Goal: Information Seeking & Learning: Learn about a topic

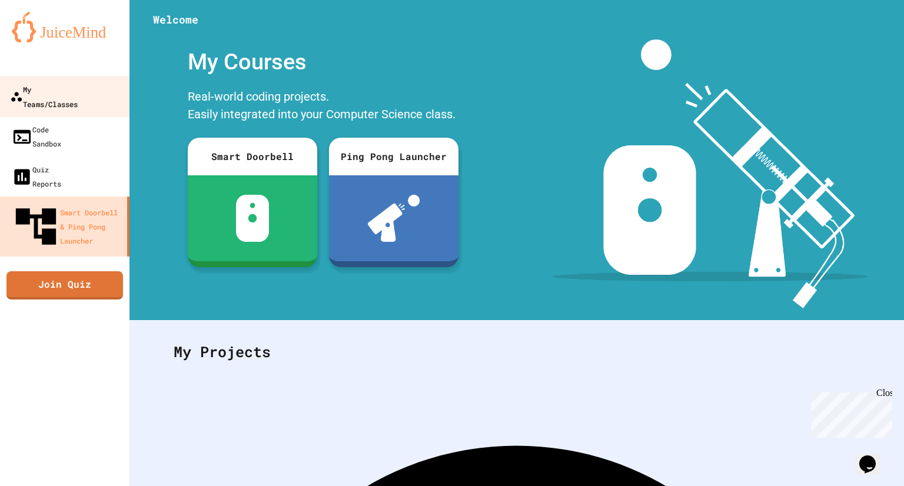
click at [78, 90] on div "My Teams/Classes" at bounding box center [44, 96] width 68 height 29
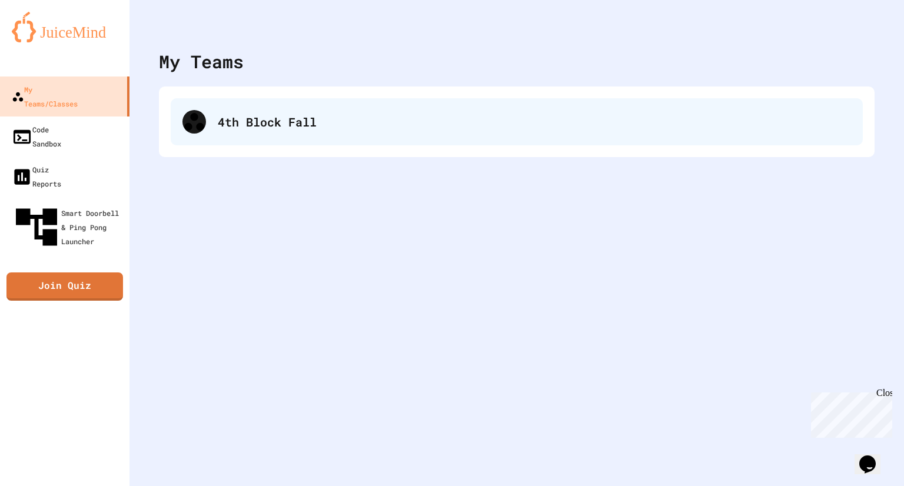
click at [433, 119] on div "4th Block Fall" at bounding box center [534, 122] width 633 height 18
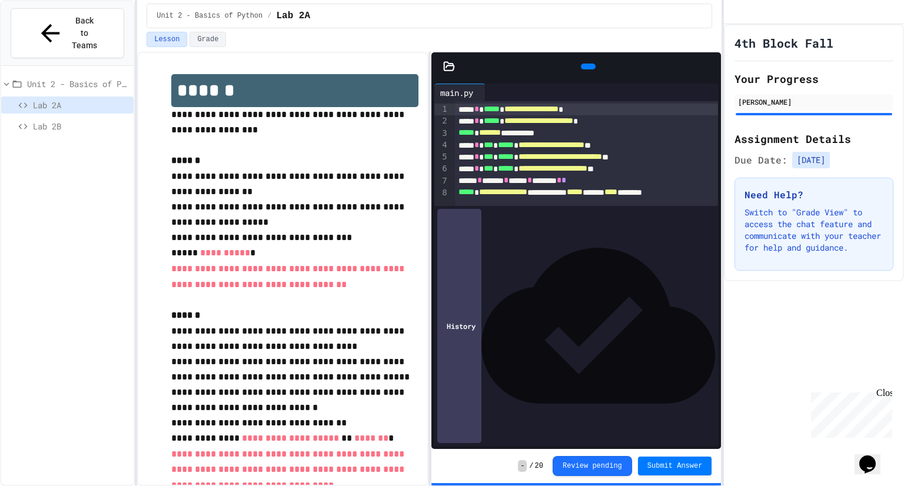
click at [89, 120] on span "Lab 2B" at bounding box center [81, 126] width 96 height 12
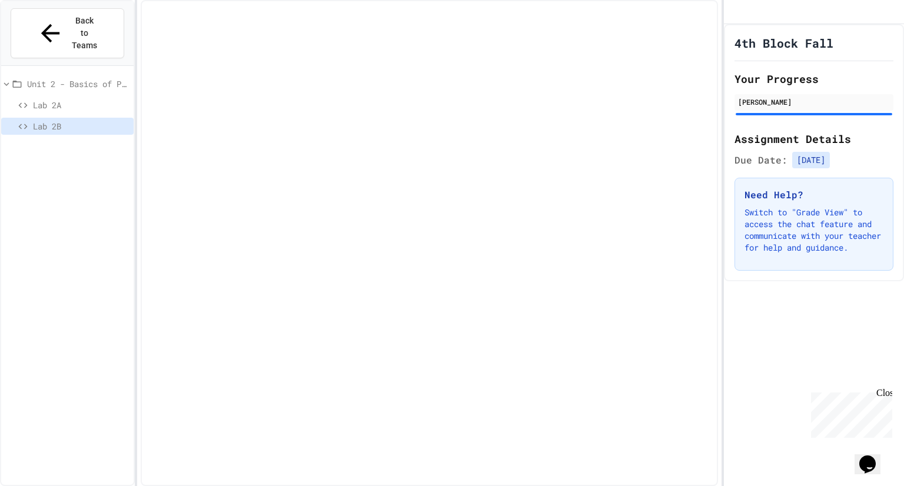
click at [304, 177] on div at bounding box center [429, 243] width 577 height 486
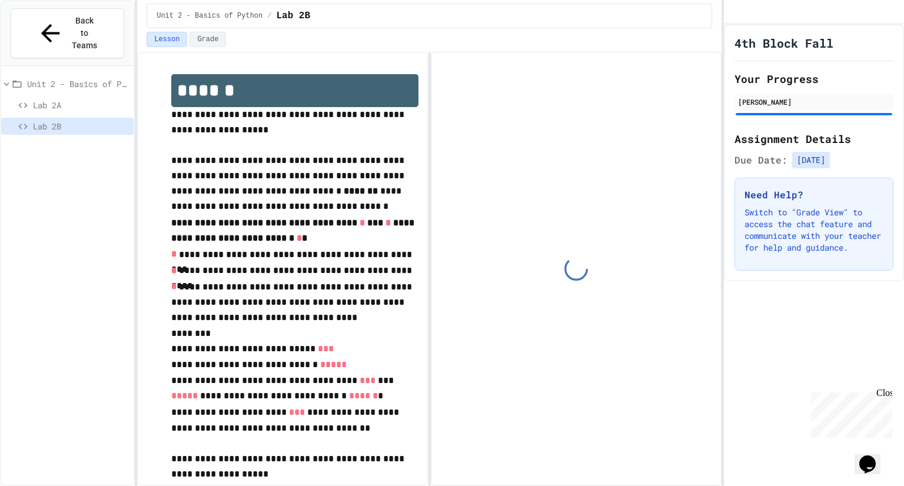
click at [61, 97] on div "Lab 2A" at bounding box center [67, 105] width 132 height 17
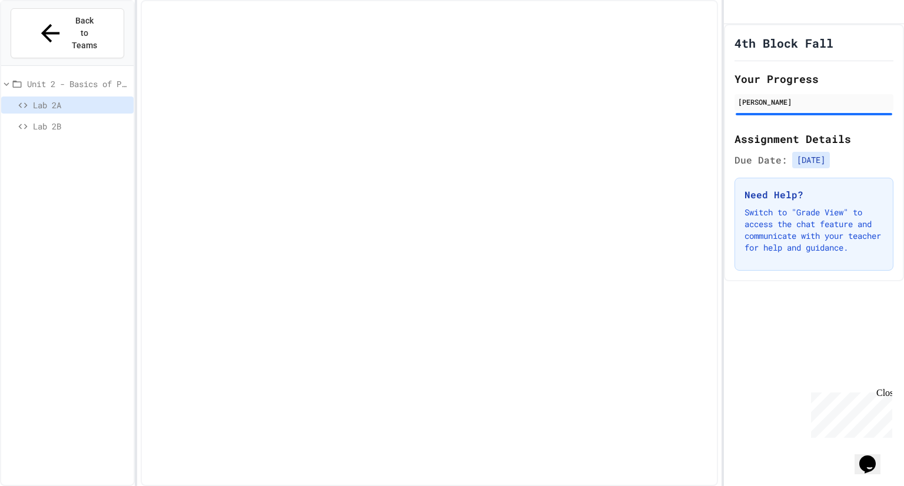
click at [62, 118] on div "Lab 2B" at bounding box center [67, 128] width 132 height 21
click at [59, 120] on span "Lab 2B" at bounding box center [81, 126] width 96 height 12
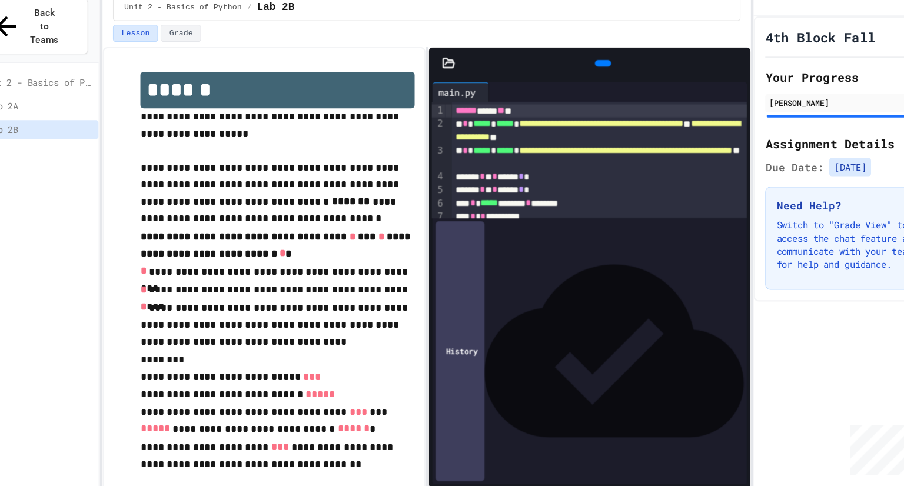
click at [45, 308] on div "Unit 2 - Basics of Python Lab 2A Lab 2B" at bounding box center [67, 288] width 132 height 435
click at [591, 66] on div at bounding box center [588, 67] width 15 height 6
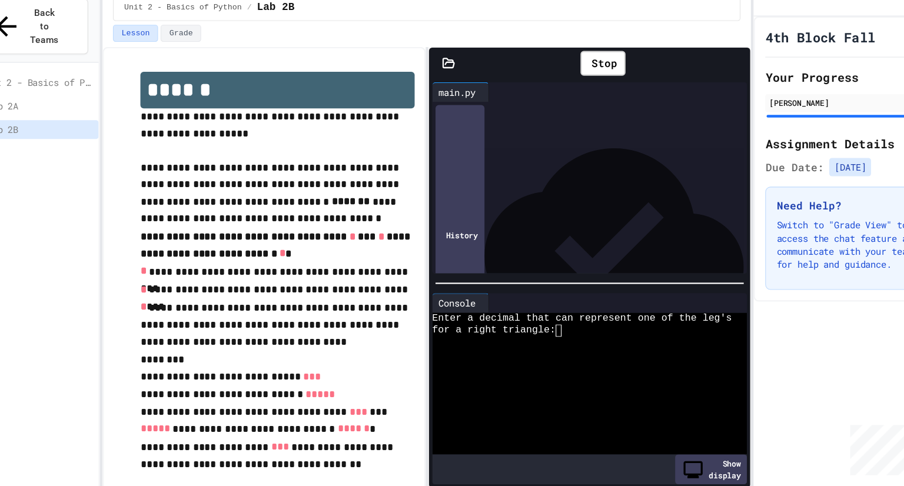
click at [582, 304] on div "for a right triangle:" at bounding box center [571, 307] width 275 height 11
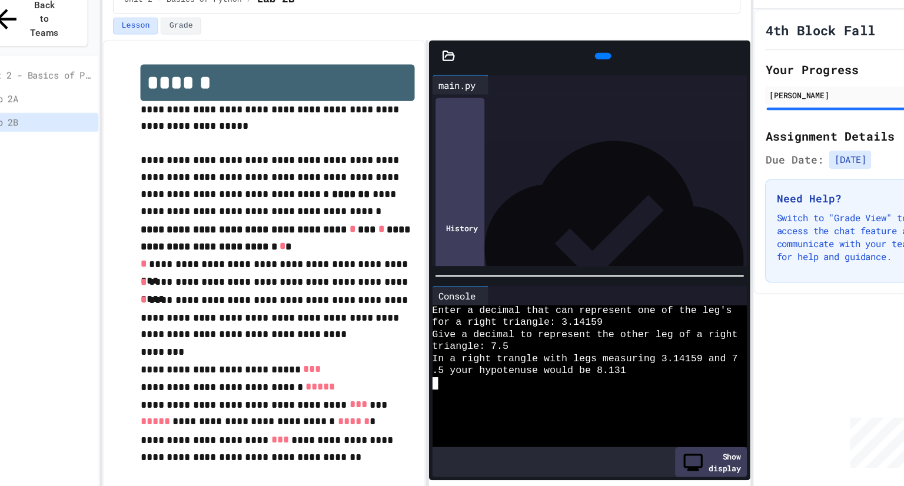
click at [45, 331] on div "Unit 2 - Basics of Python Lab 2A Lab 2B" at bounding box center [67, 288] width 132 height 435
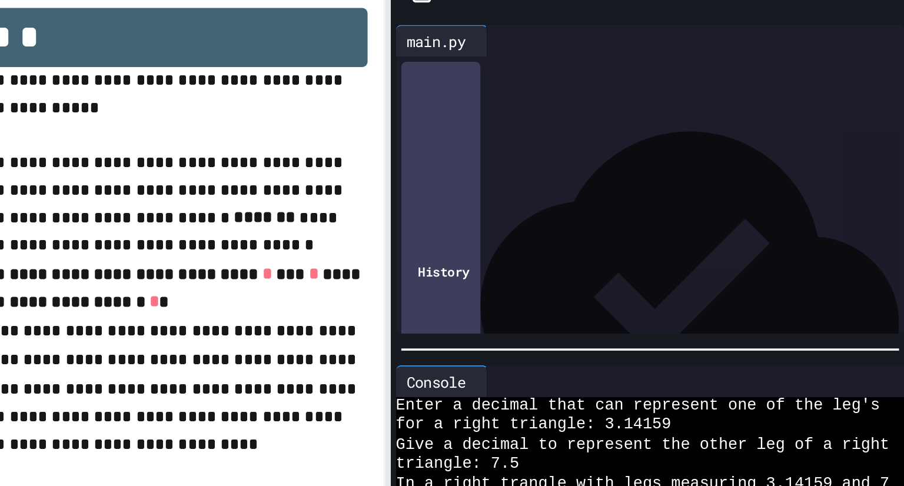
click at [676, 133] on div "**********" at bounding box center [585, 127] width 267 height 24
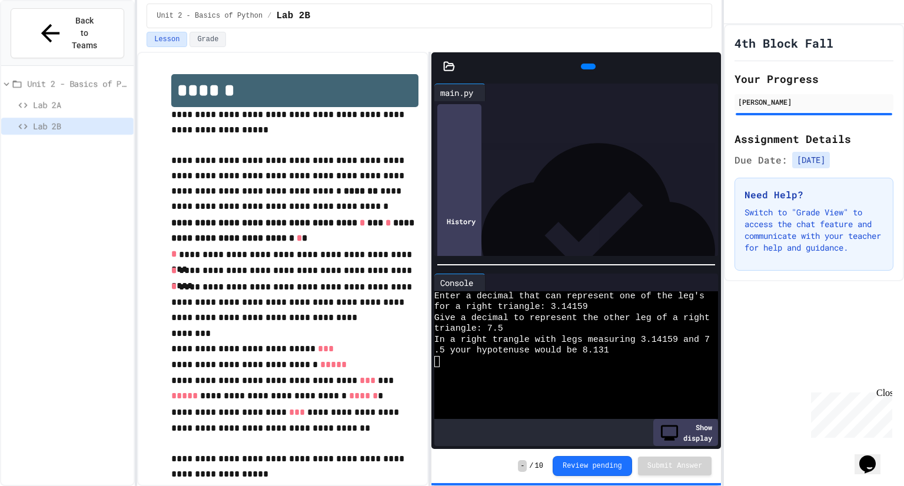
click at [587, 66] on icon at bounding box center [587, 66] width 0 height 0
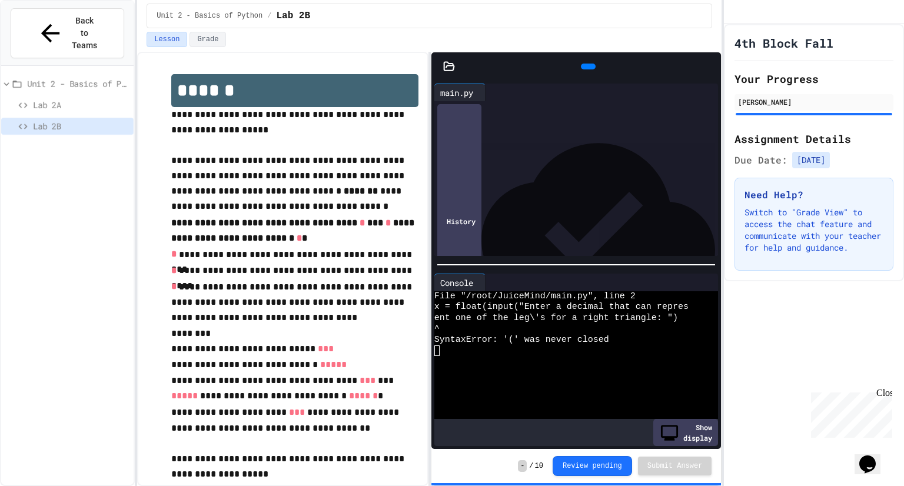
click at [670, 134] on div "**********" at bounding box center [585, 127] width 267 height 24
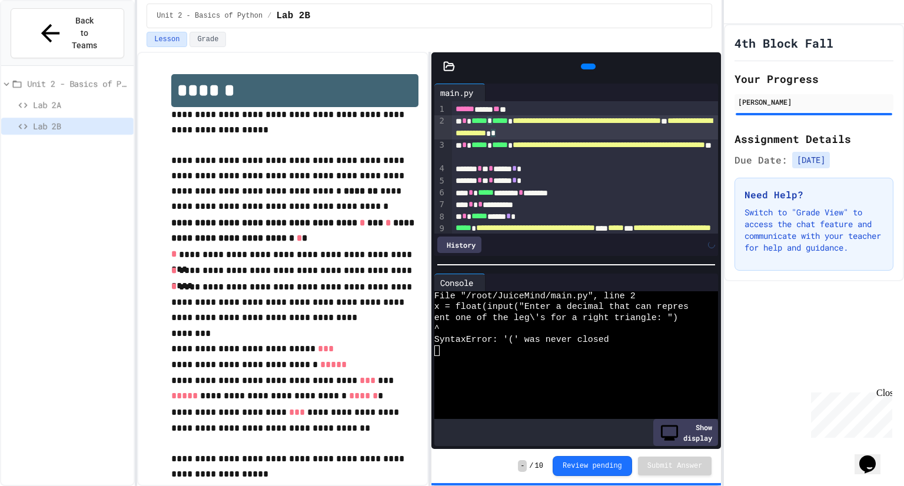
click at [591, 69] on div at bounding box center [588, 67] width 15 height 6
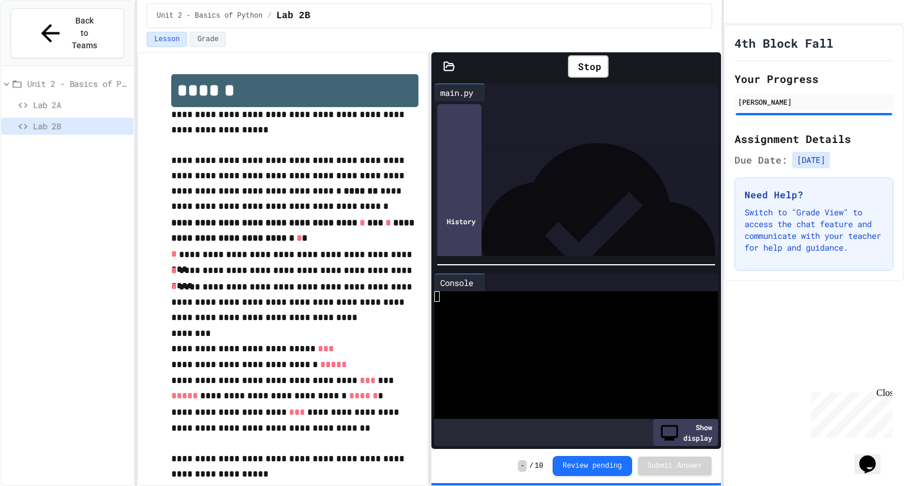
click at [614, 73] on div "Stop" at bounding box center [588, 66] width 243 height 34
